Goal: Information Seeking & Learning: Learn about a topic

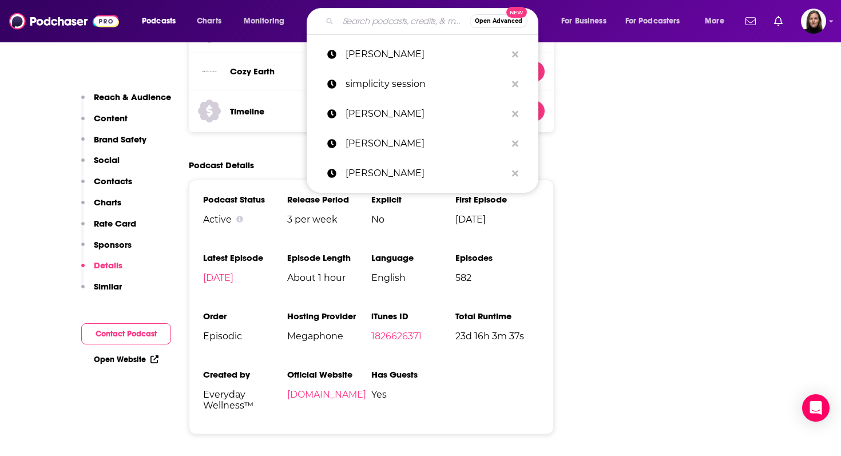
click at [370, 25] on input "Search podcasts, credits, & more..." at bounding box center [404, 21] width 132 height 18
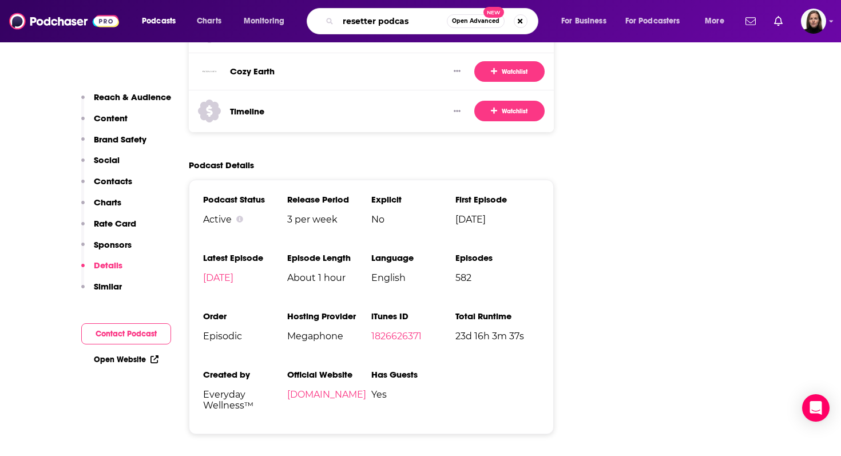
type input "resetter podcast"
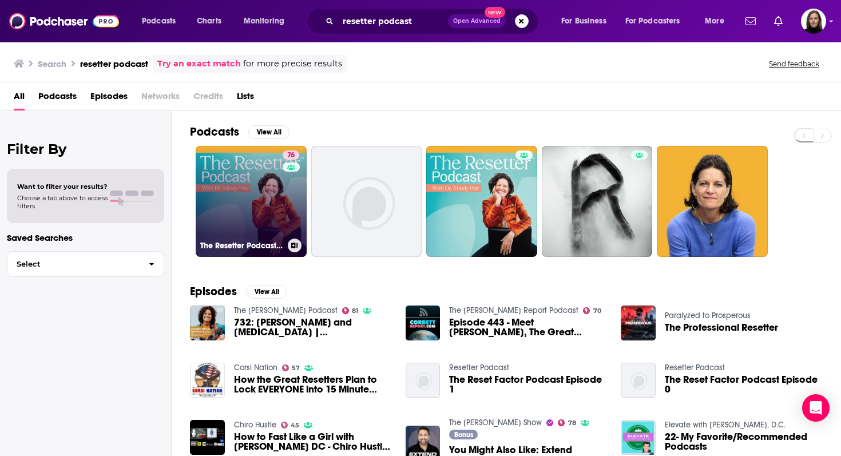
click at [253, 217] on link "76 The Resetter Podcast with Dr. [PERSON_NAME]" at bounding box center [251, 201] width 111 height 111
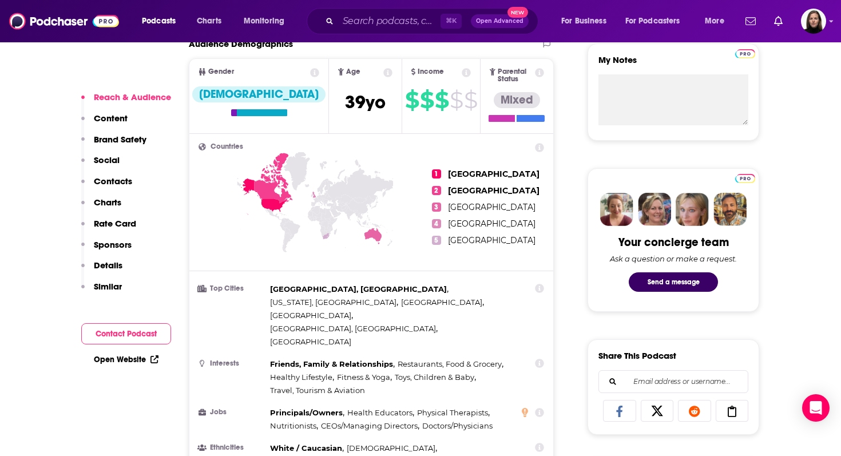
scroll to position [421, 0]
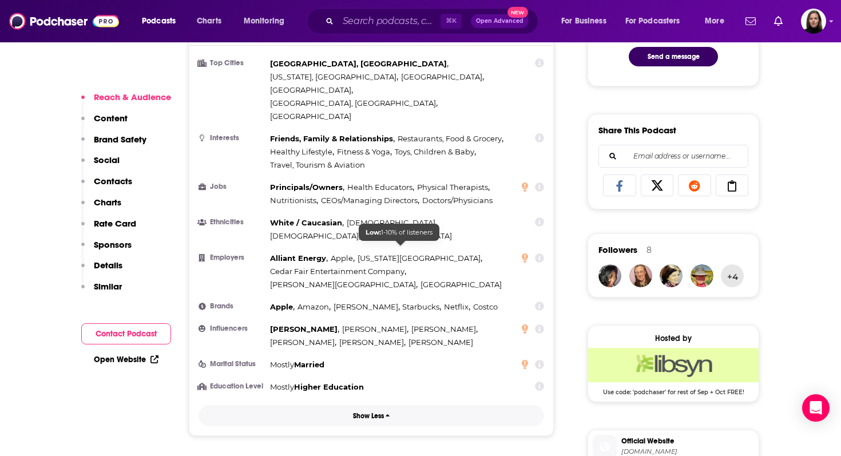
scroll to position [641, 0]
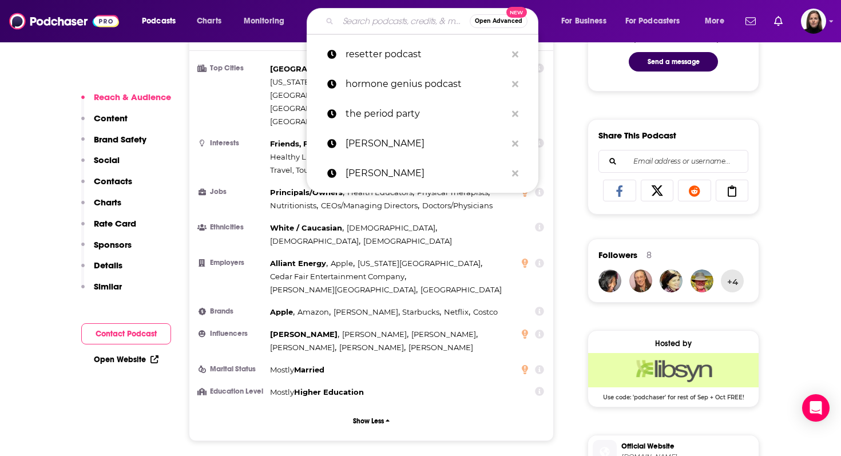
click at [396, 19] on input "Search podcasts, credits, & more..." at bounding box center [404, 21] width 132 height 18
click at [515, 57] on icon "Search podcasts, credits, & more..." at bounding box center [515, 54] width 6 height 9
click at [225, 186] on li "Jobs Principals/Owners , Health Educators , Physical Therapists , Nutritionists…" at bounding box center [372, 199] width 346 height 26
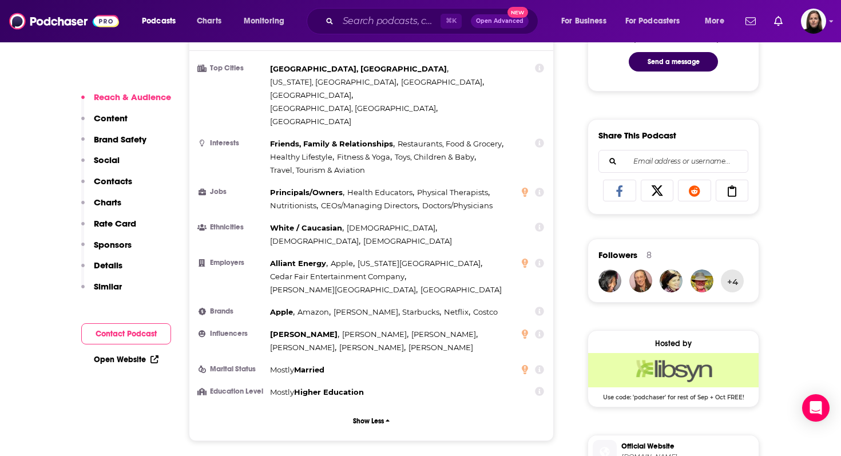
click at [102, 117] on p "Content" at bounding box center [111, 118] width 34 height 11
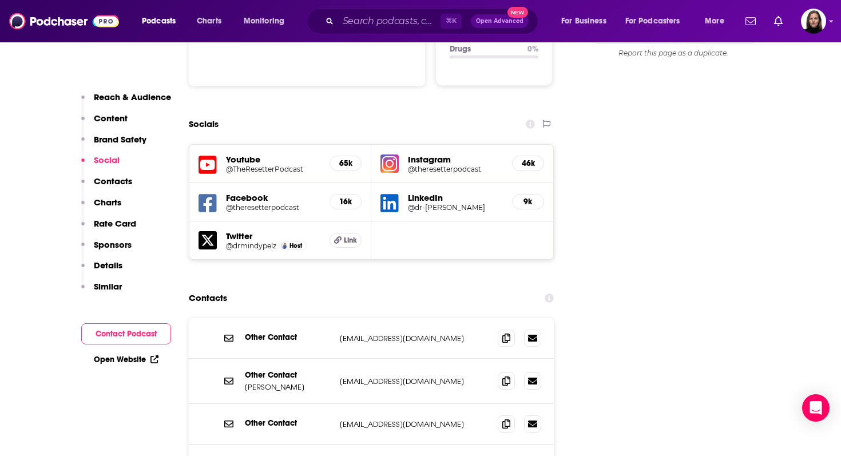
scroll to position [1539, 0]
